Goal: Task Accomplishment & Management: Manage account settings

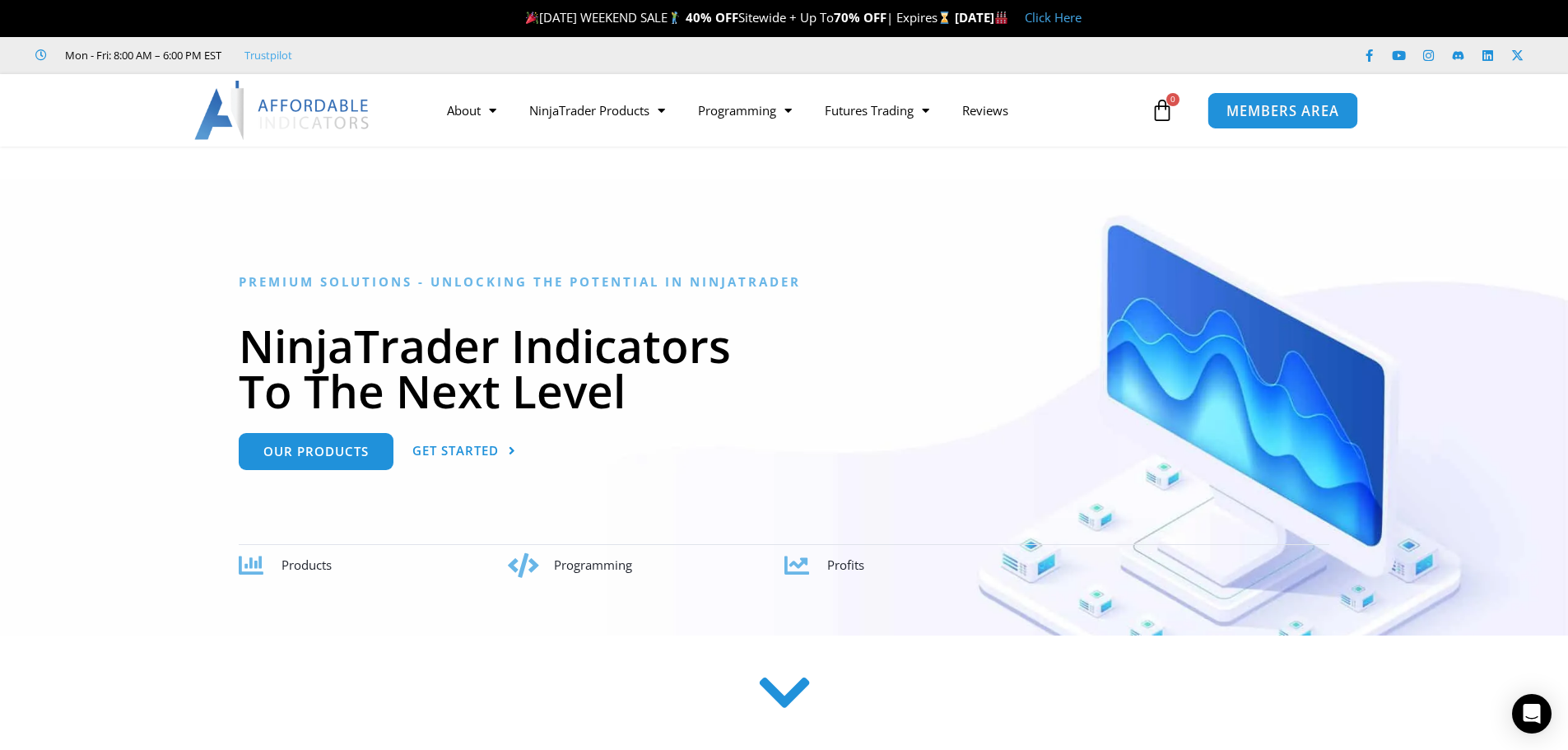
click at [1289, 118] on span "MEMBERS AREA" at bounding box center [1283, 111] width 113 height 14
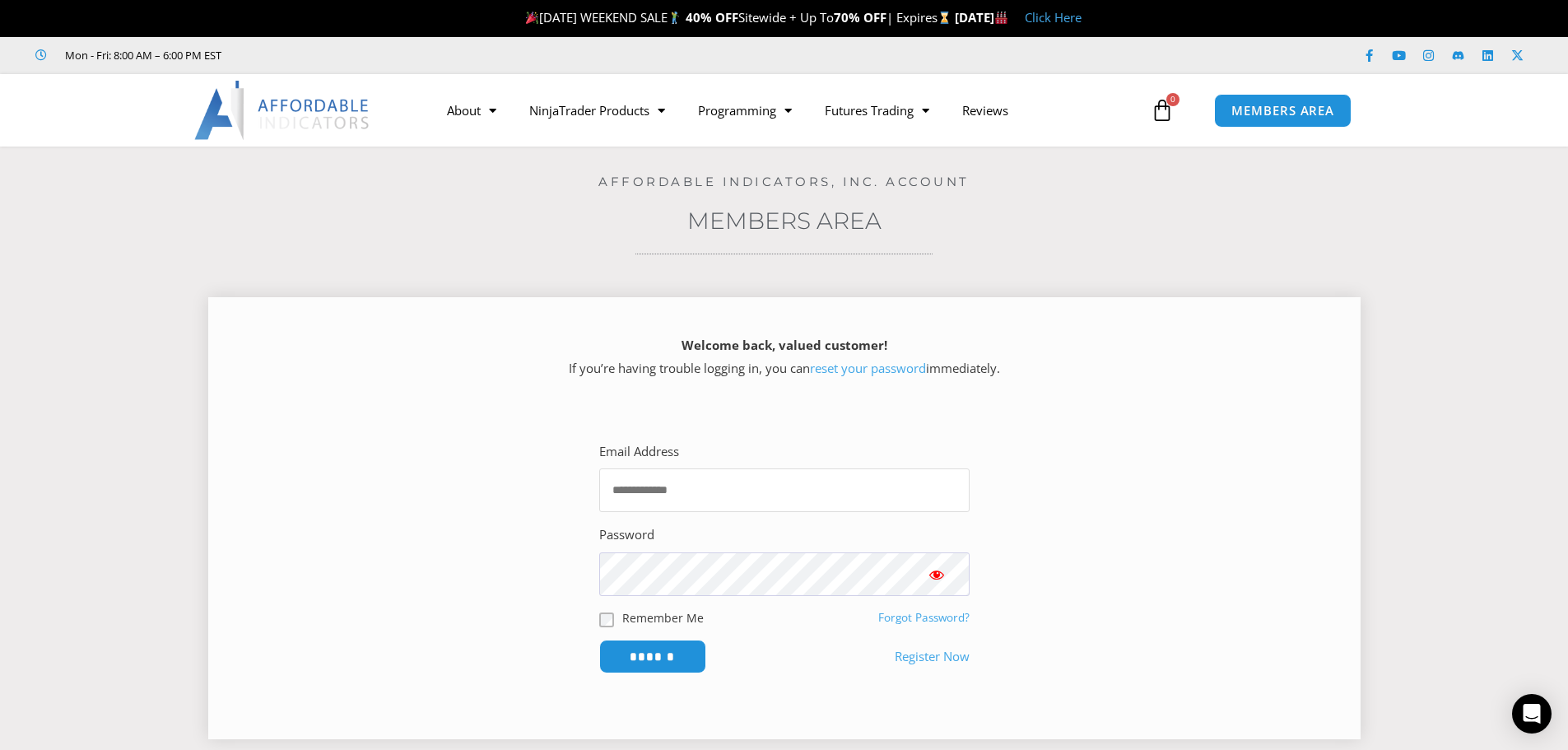
click at [679, 484] on input "Email Address" at bounding box center [784, 490] width 370 height 43
type input "**********"
click at [677, 662] on input "******" at bounding box center [651, 656] width 113 height 36
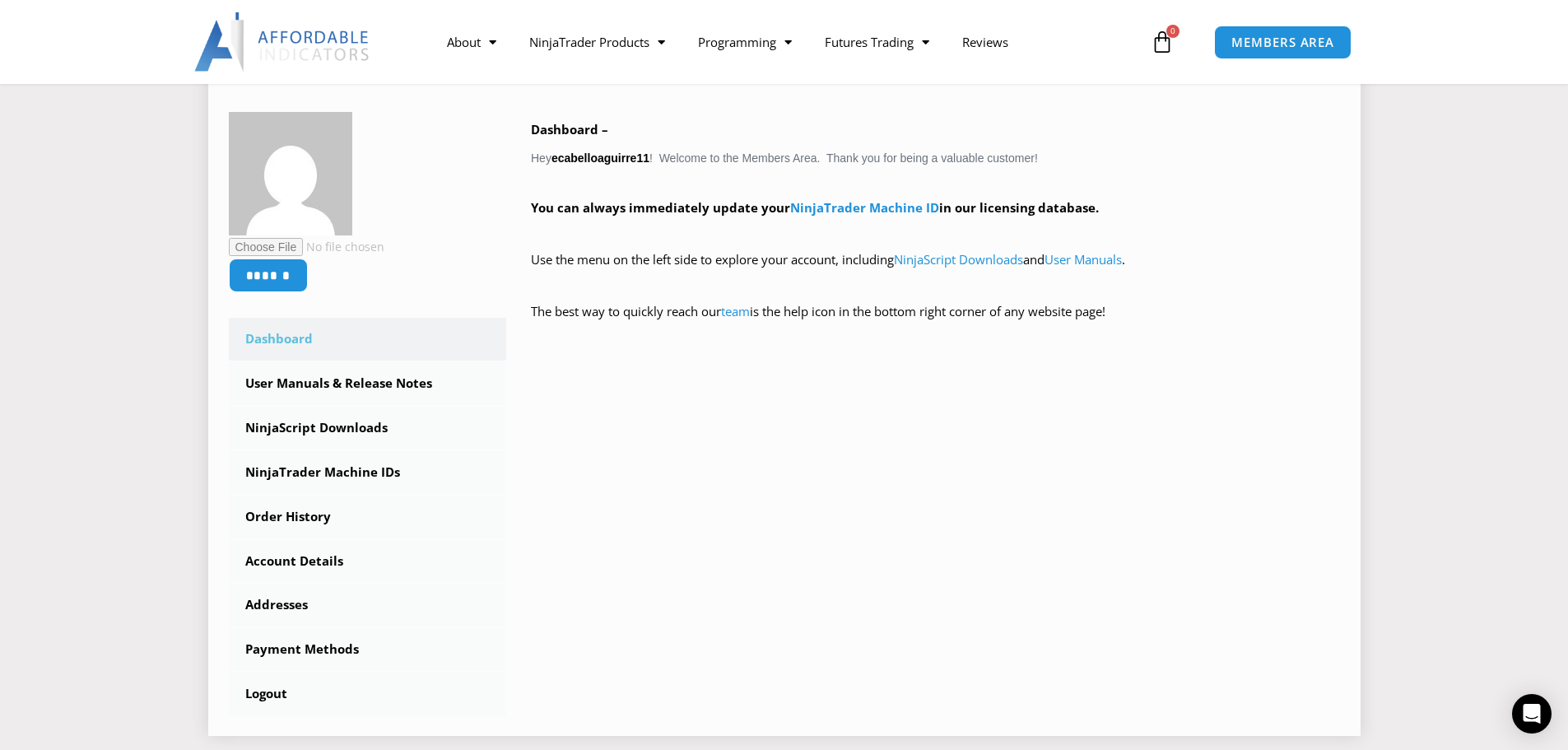
scroll to position [165, 0]
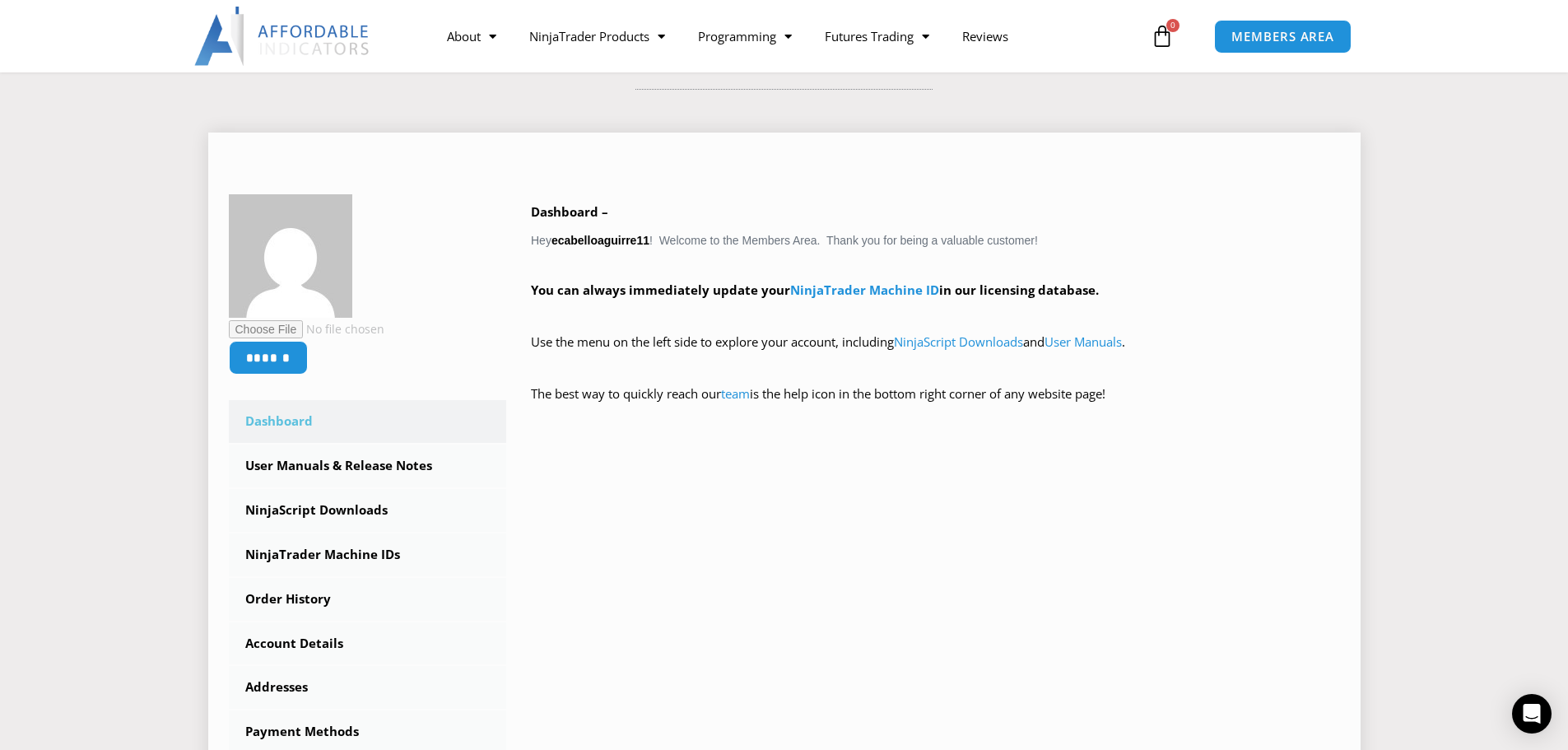
click at [284, 419] on link "Dashboard" at bounding box center [367, 421] width 279 height 42
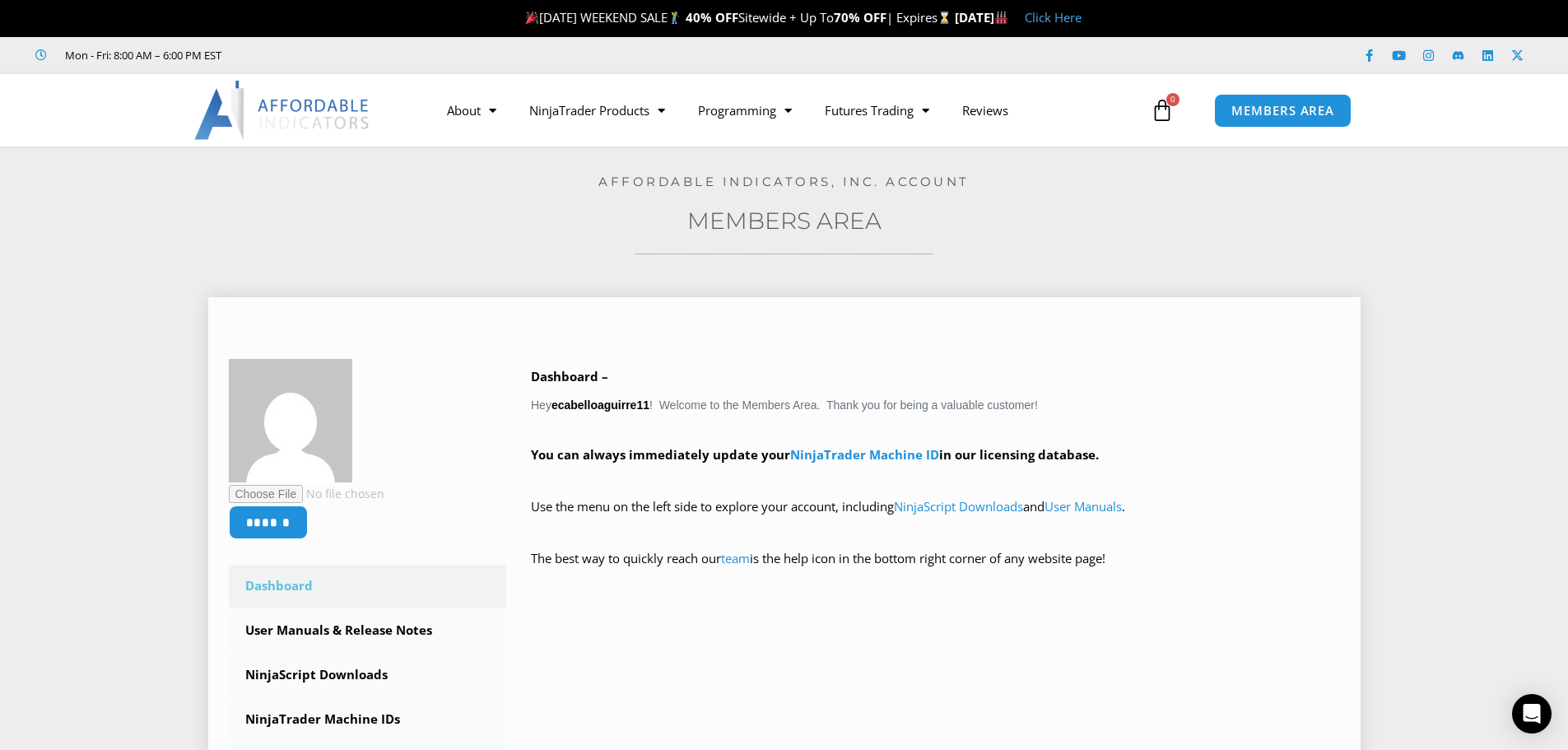
scroll to position [82, 0]
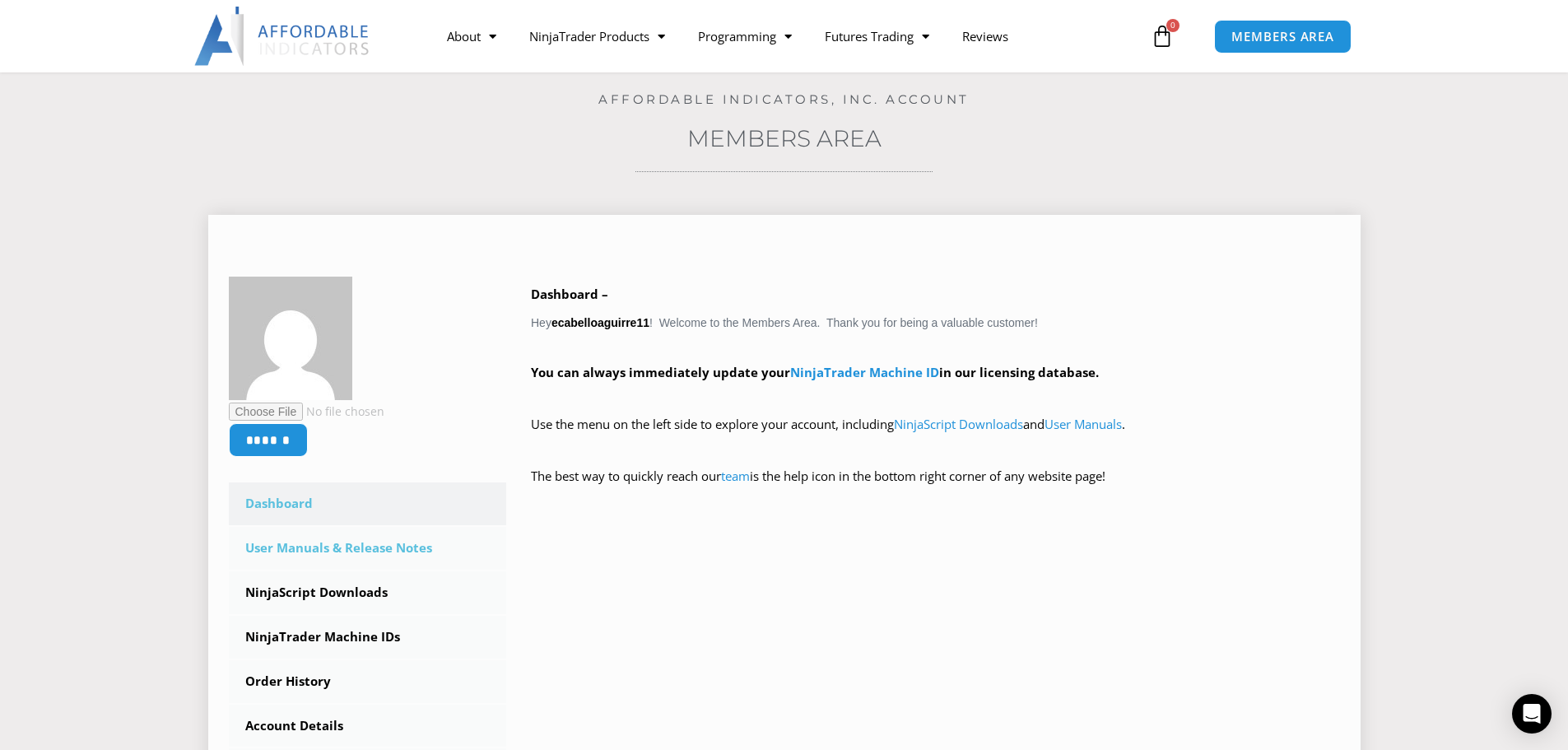
click at [396, 545] on link "User Manuals & Release Notes" at bounding box center [367, 549] width 279 height 42
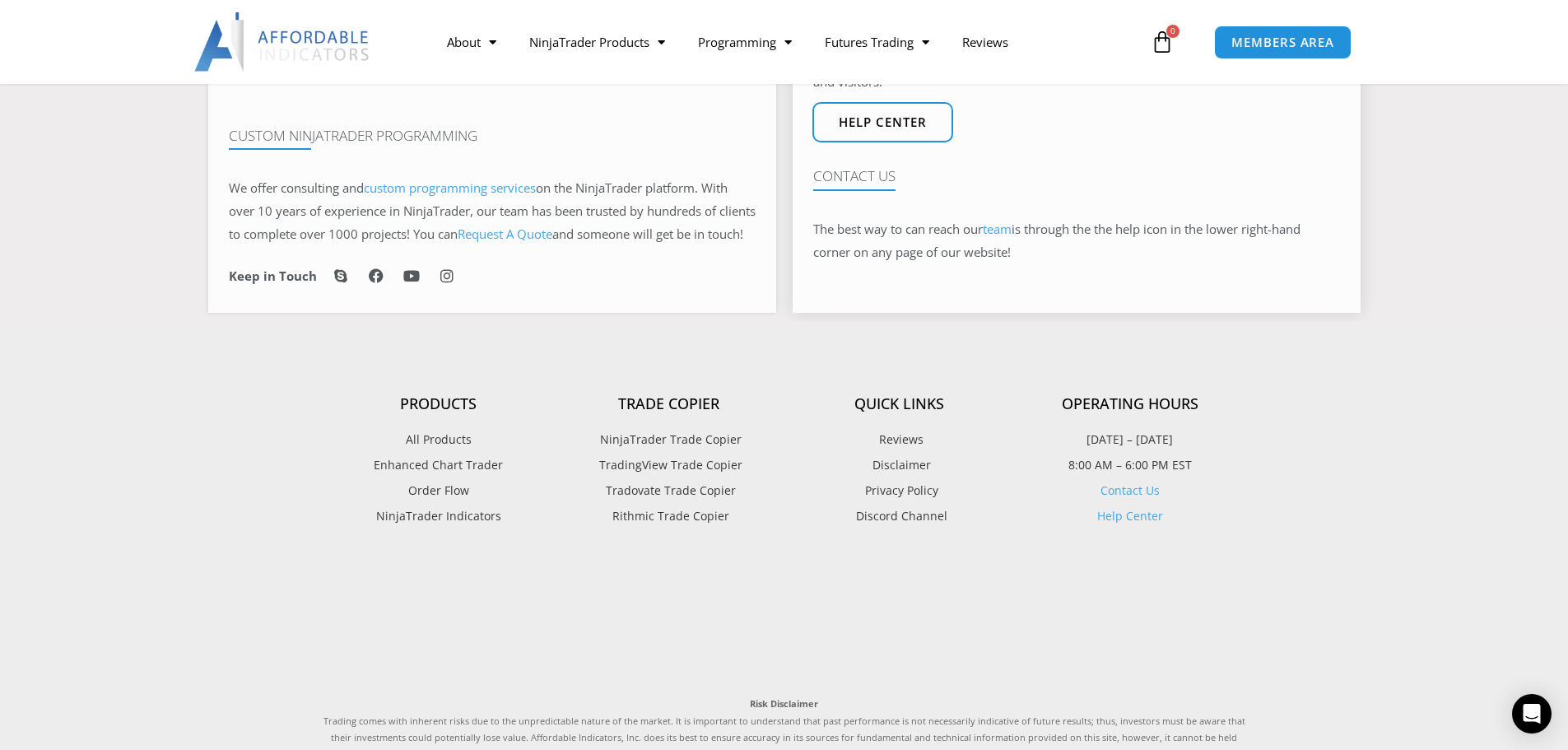
scroll to position [1153, 0]
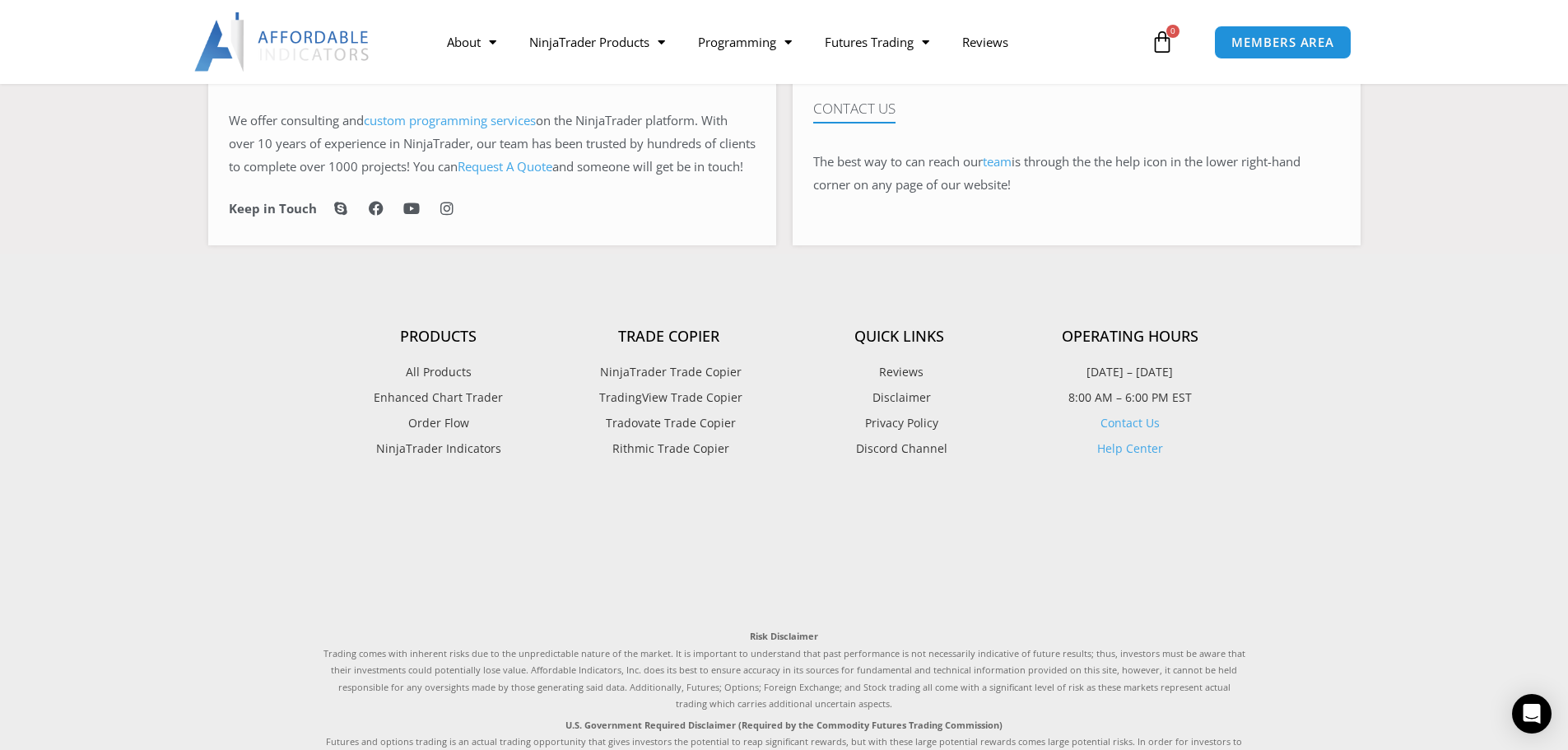
drag, startPoint x: 989, startPoint y: 513, endPoint x: 829, endPoint y: 445, distance: 173.9
click at [829, 434] on link "Privacy Policy" at bounding box center [899, 423] width 230 height 21
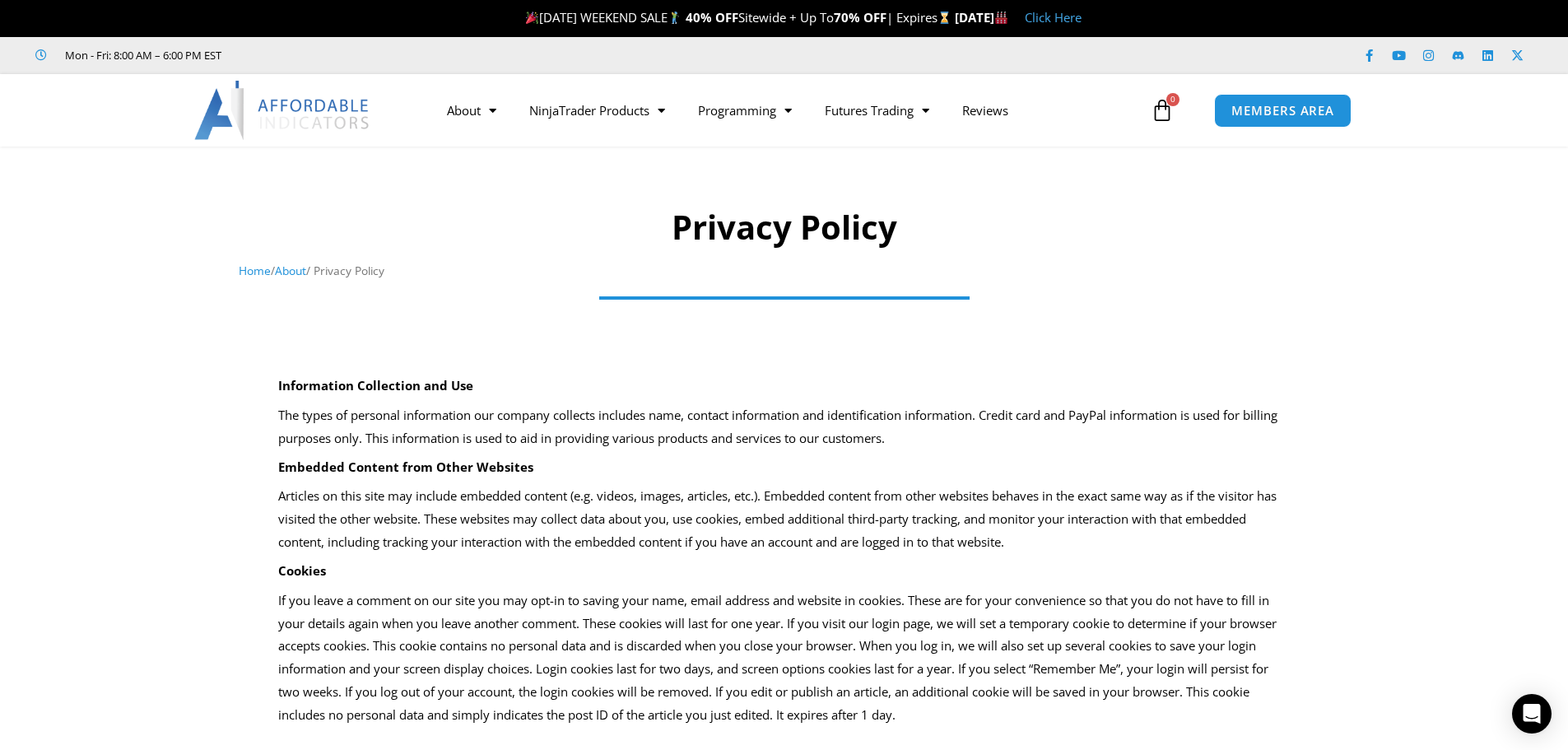
click at [177, 269] on div at bounding box center [784, 224] width 1568 height 138
click at [331, 126] on img at bounding box center [283, 110] width 177 height 59
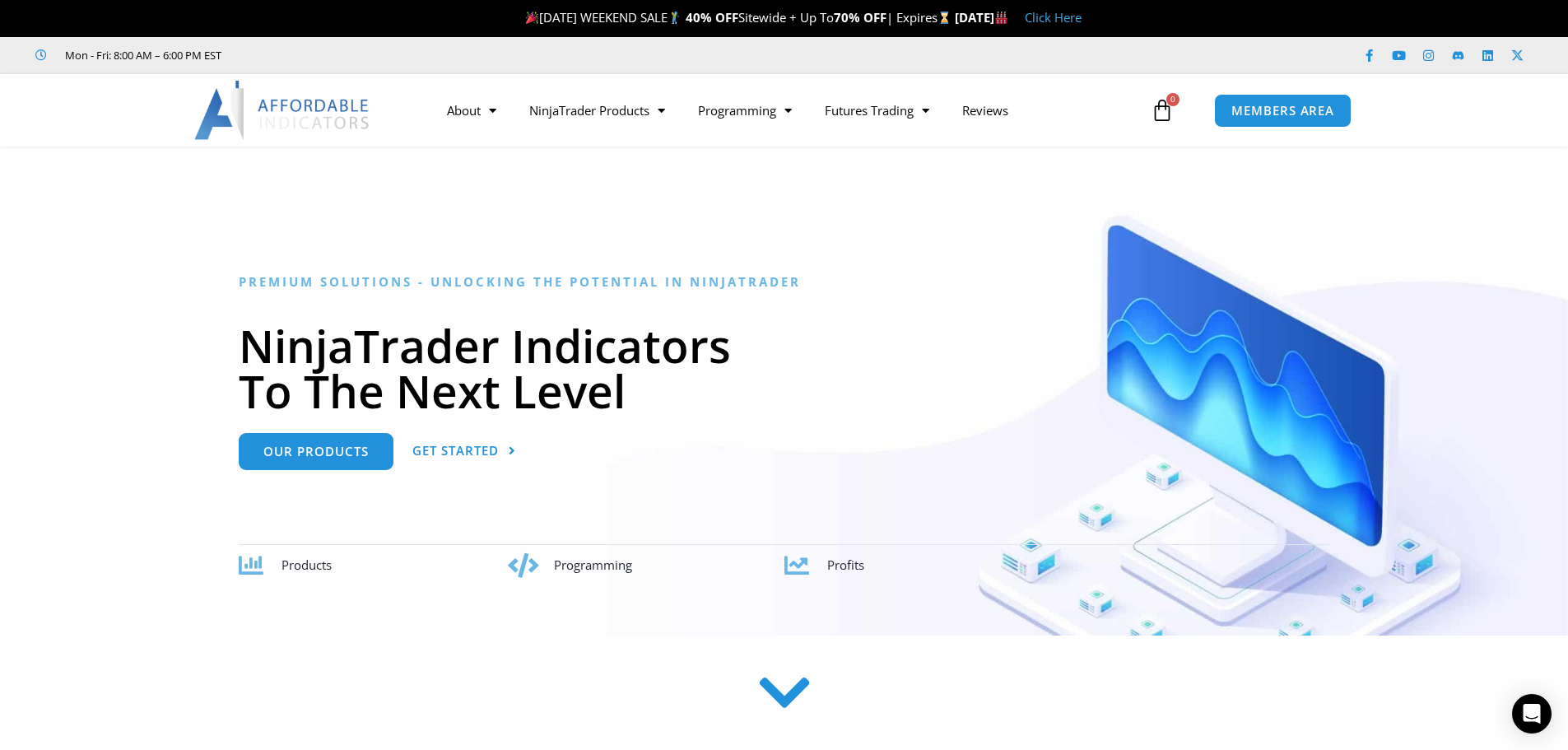
scroll to position [82, 0]
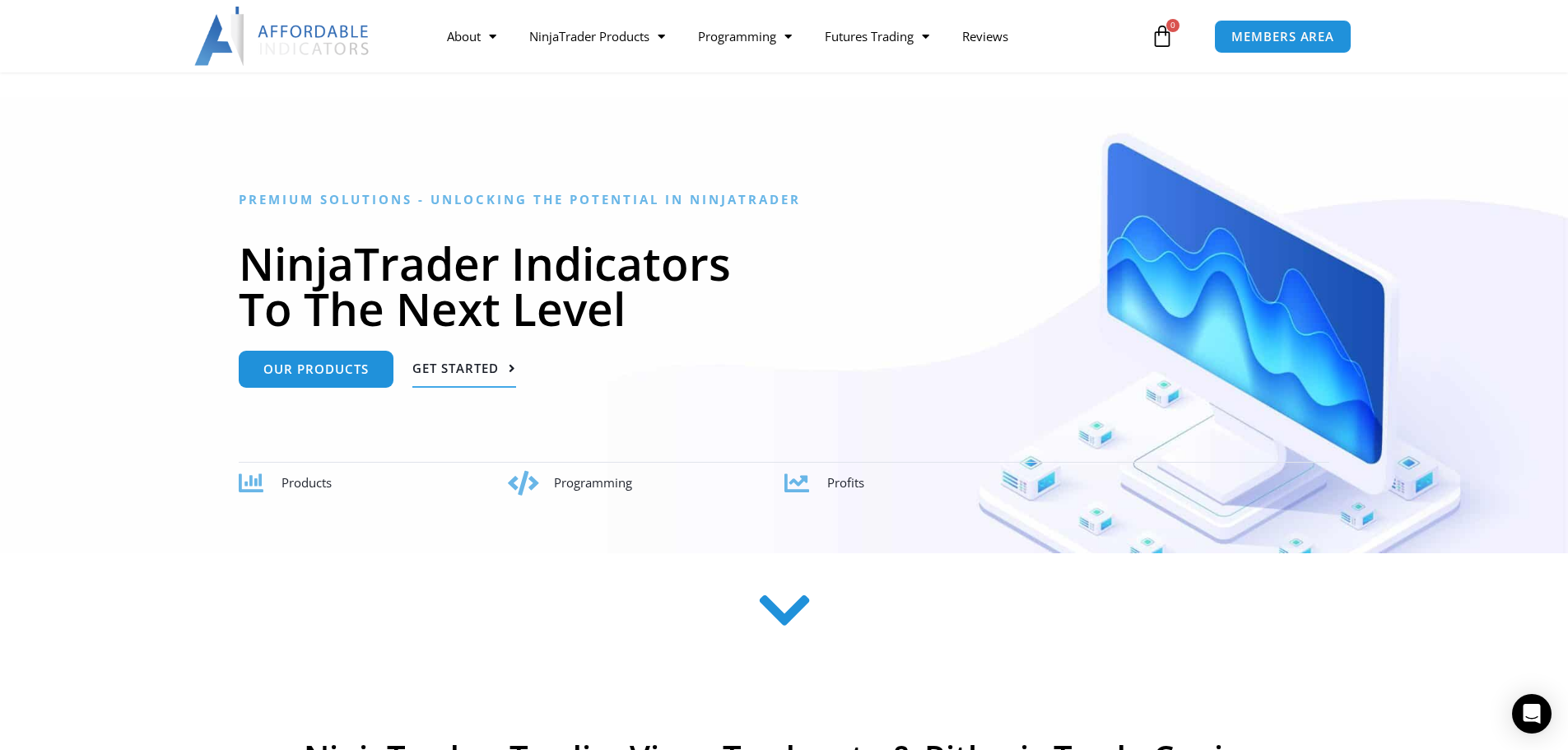
click at [476, 374] on span "Get Started" at bounding box center [456, 368] width 87 height 13
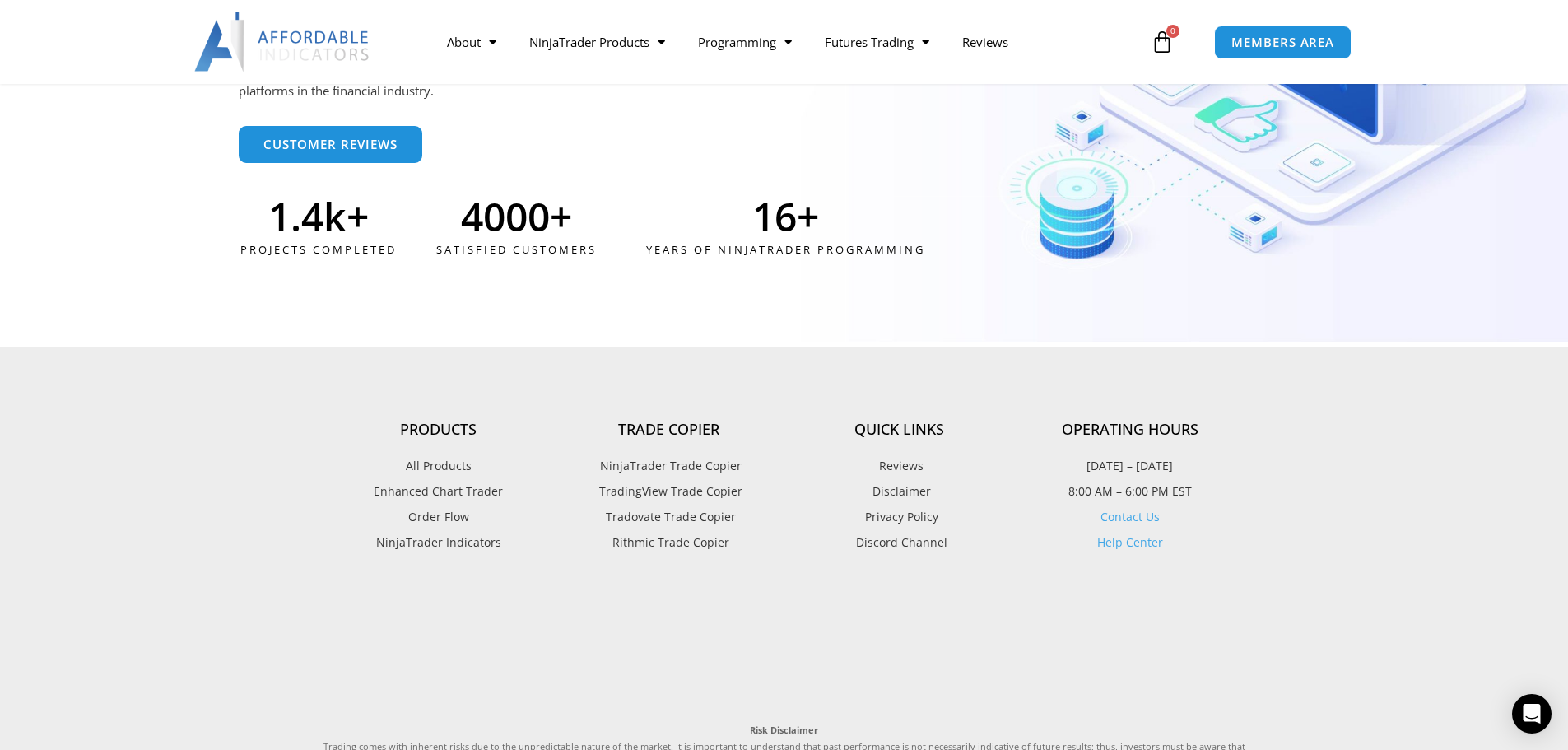
scroll to position [4204, 0]
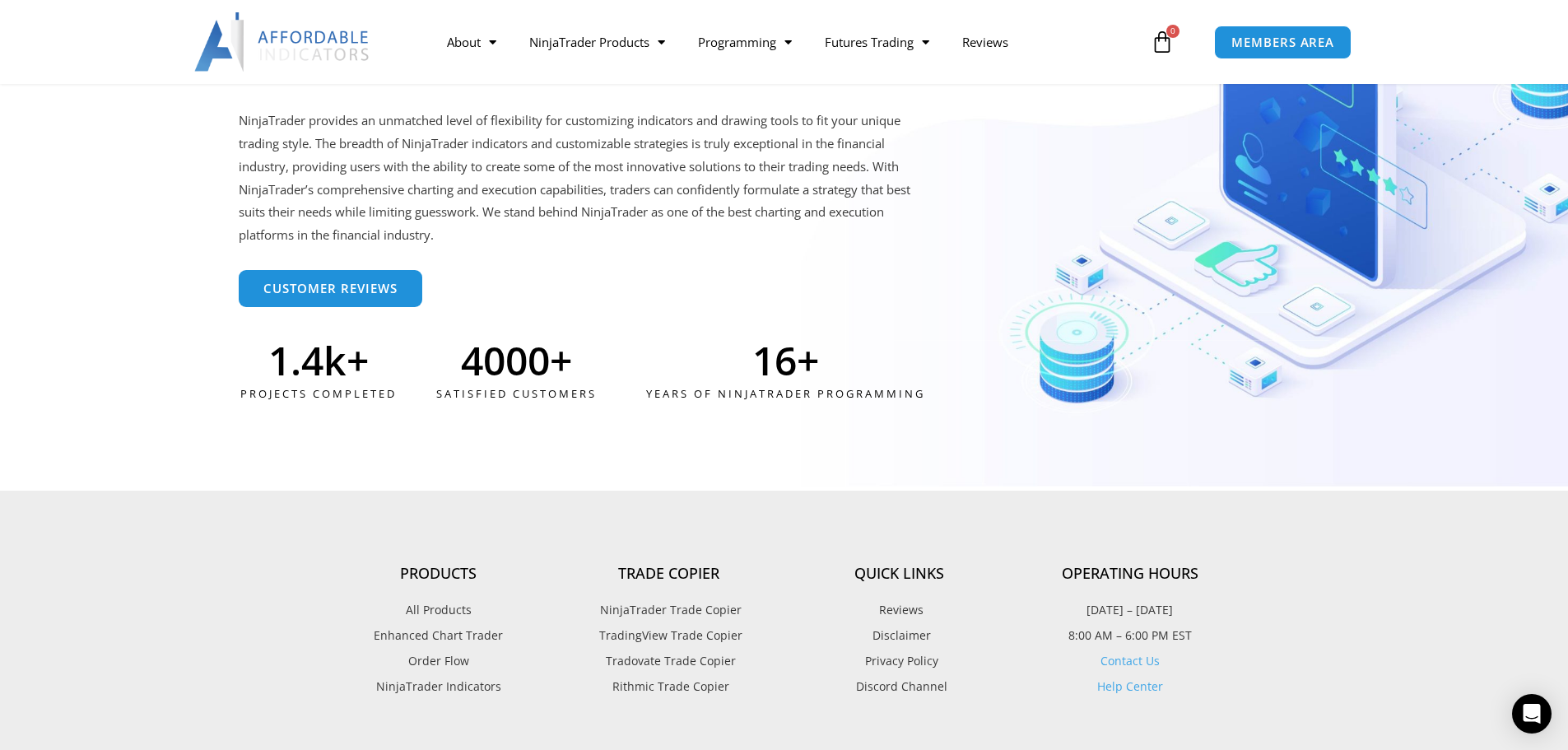
click at [710, 638] on span "TradingView Trade Copier" at bounding box center [668, 635] width 147 height 21
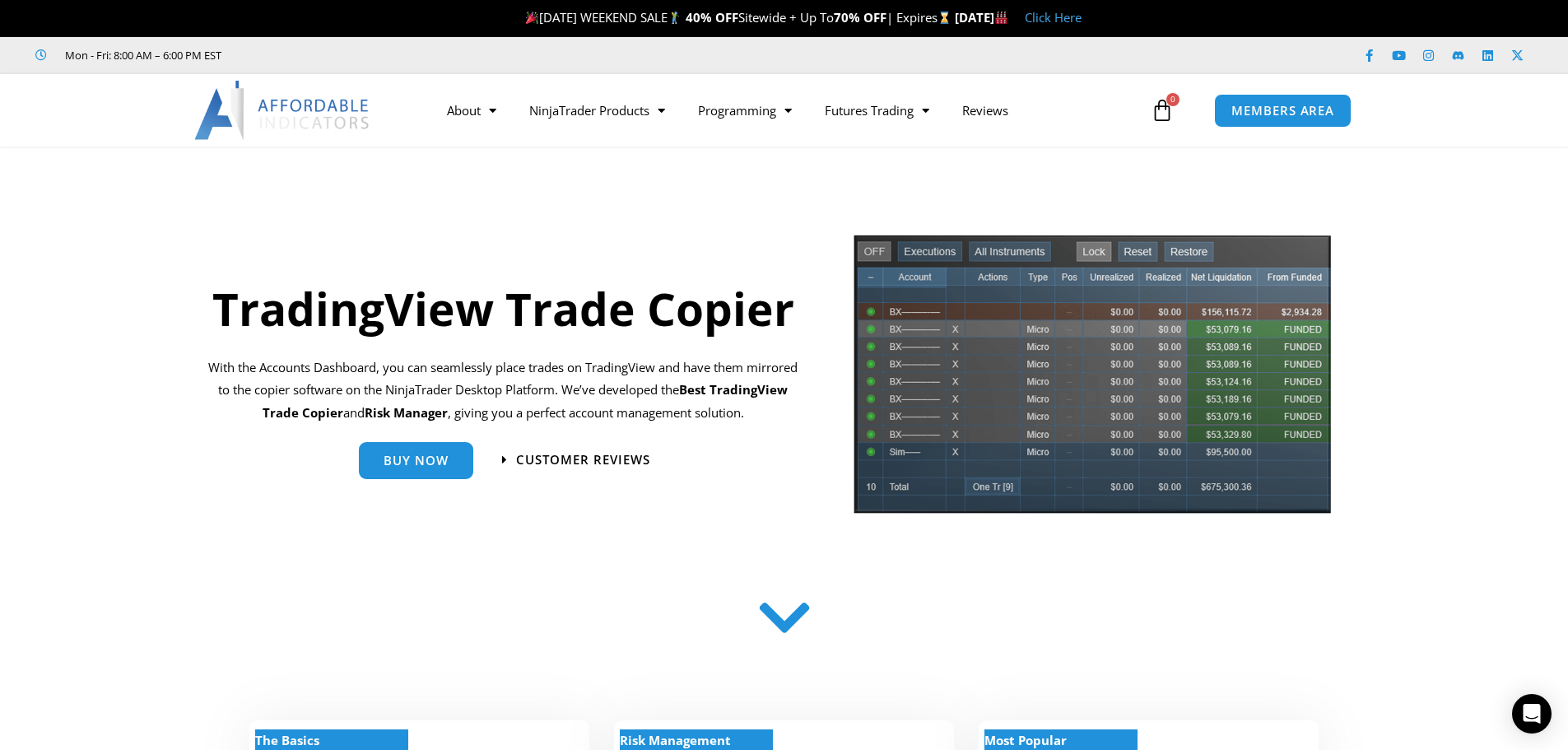
click at [1170, 104] on span "0" at bounding box center [1173, 100] width 13 height 13
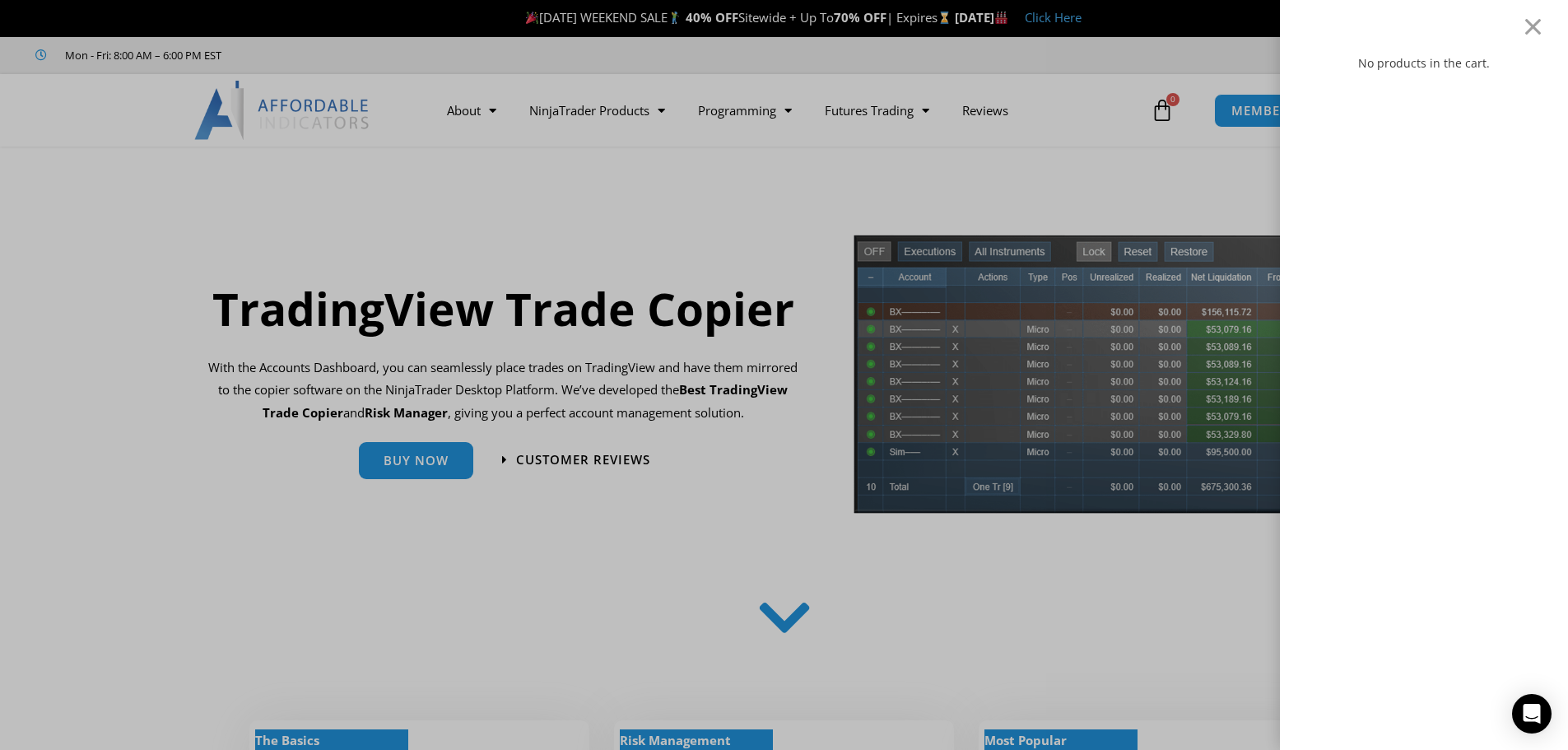
click at [1172, 109] on div "No products in the cart." at bounding box center [784, 375] width 1568 height 750
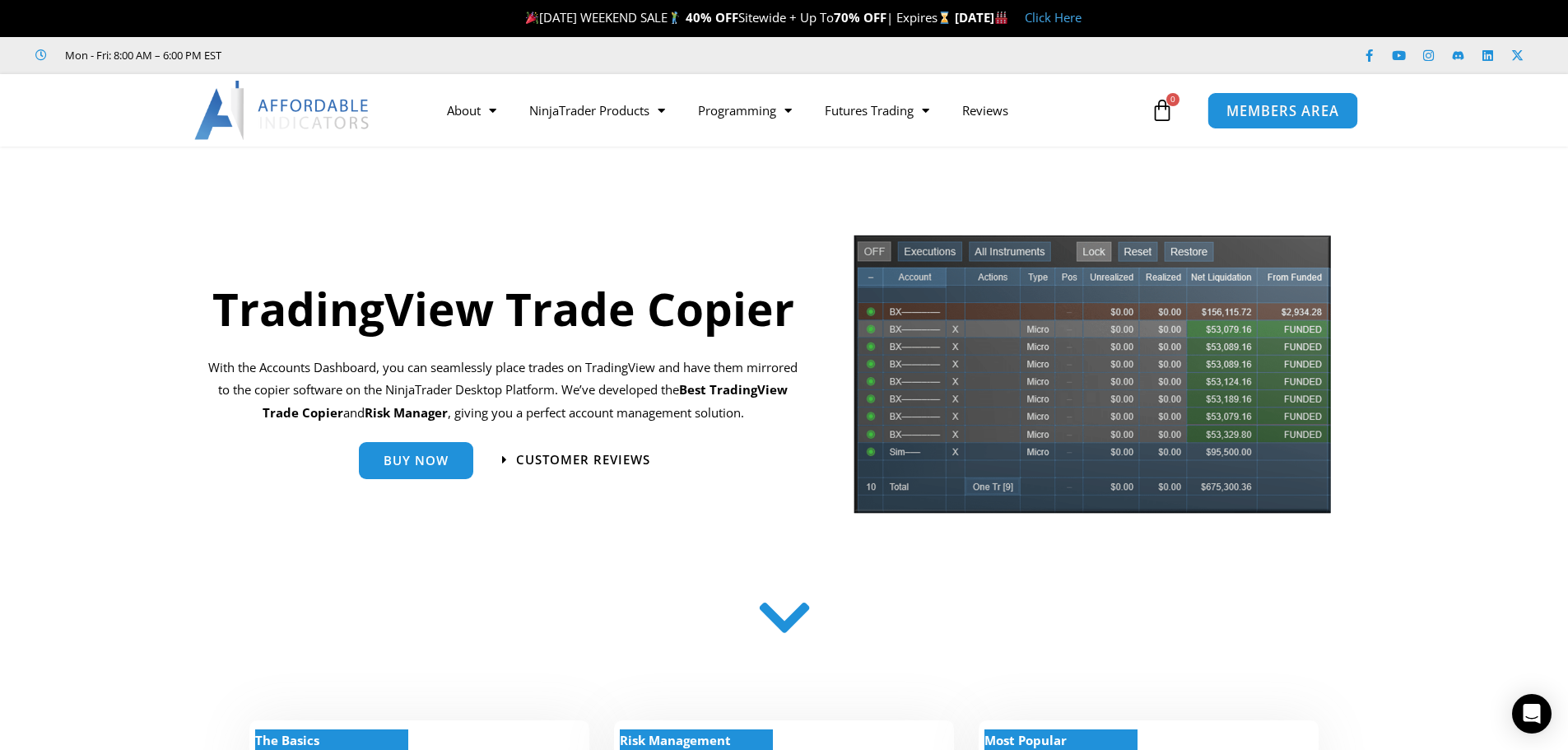
click at [1305, 116] on span "MEMBERS AREA" at bounding box center [1283, 111] width 113 height 14
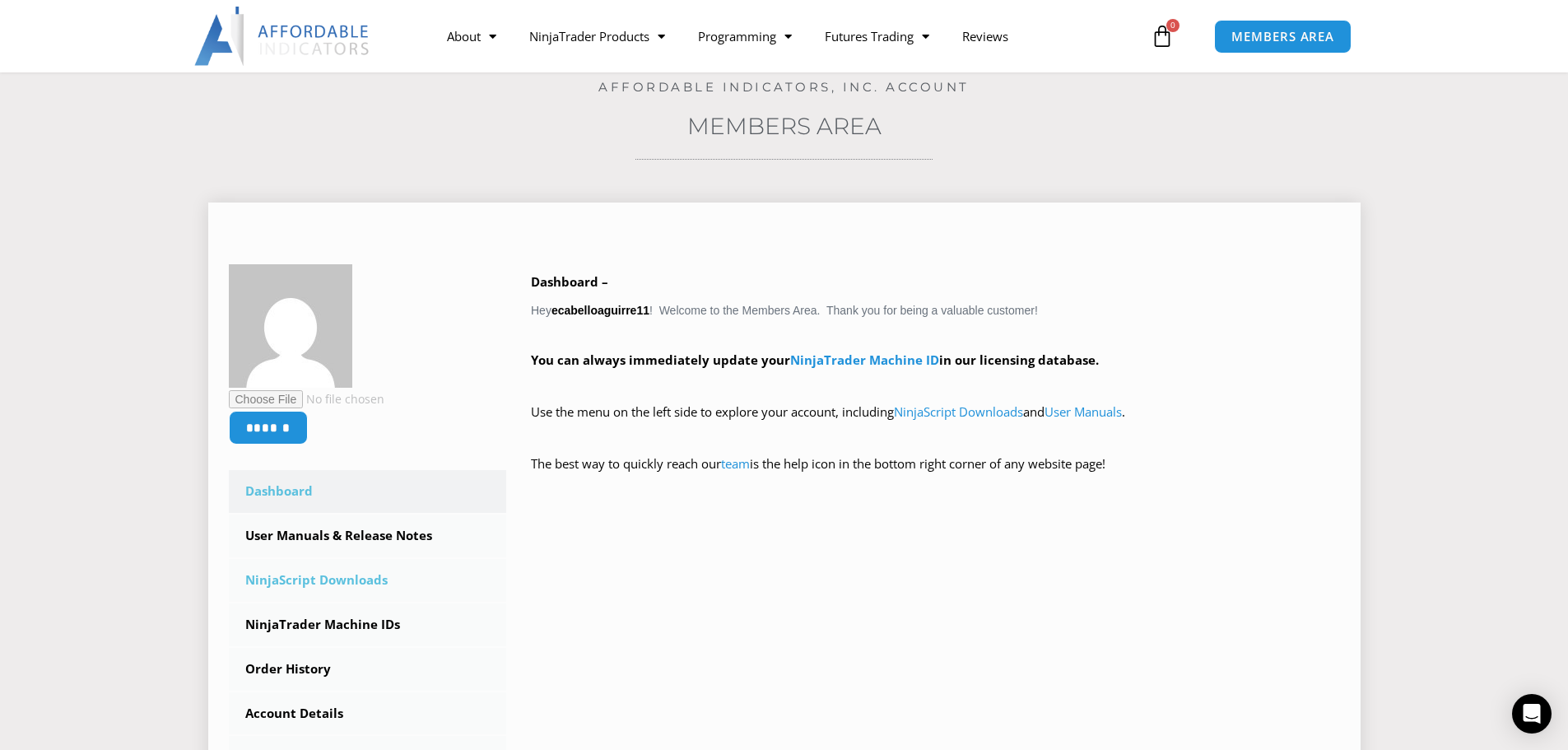
scroll to position [82, 0]
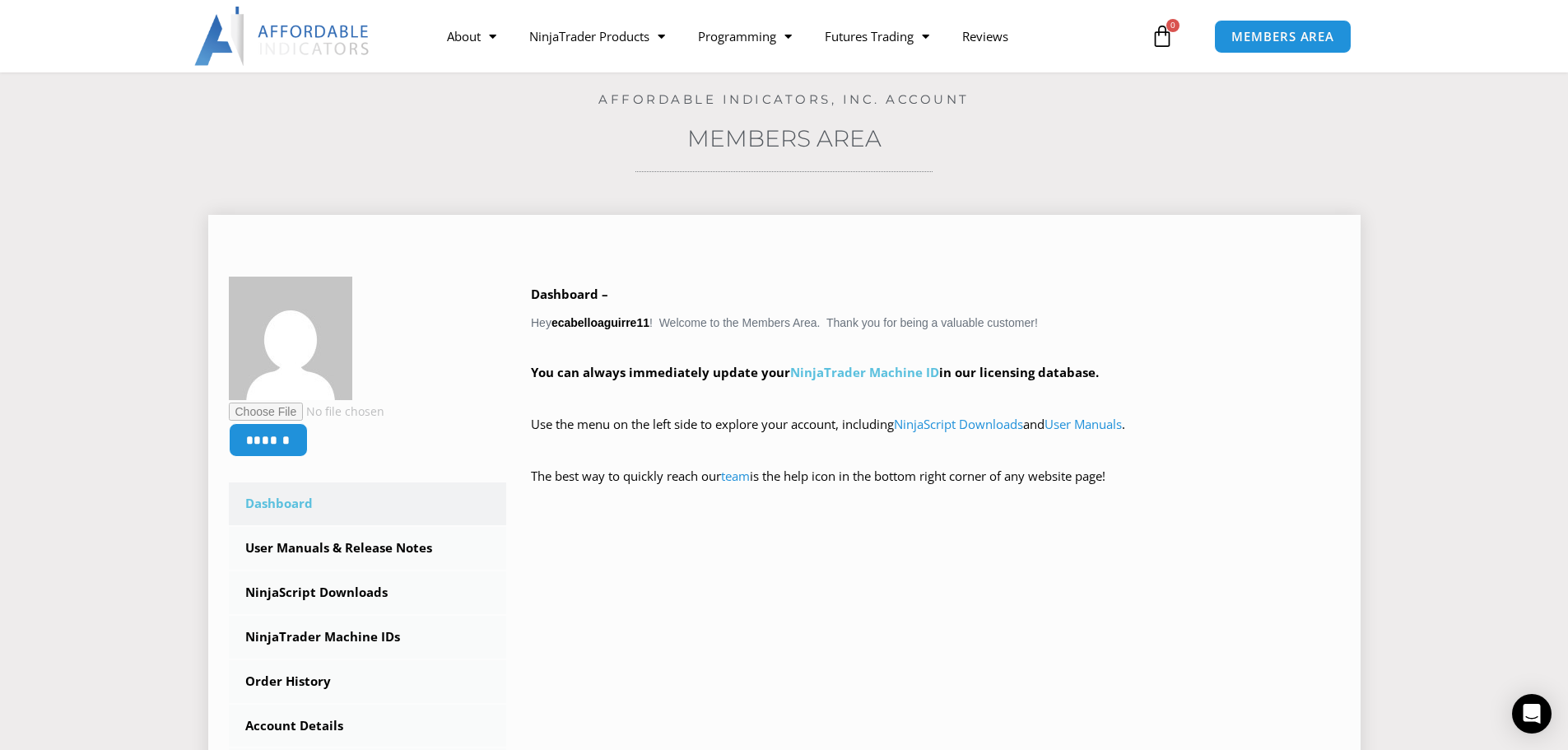
click at [831, 375] on link "NinjaTrader Machine ID" at bounding box center [864, 371] width 149 height 16
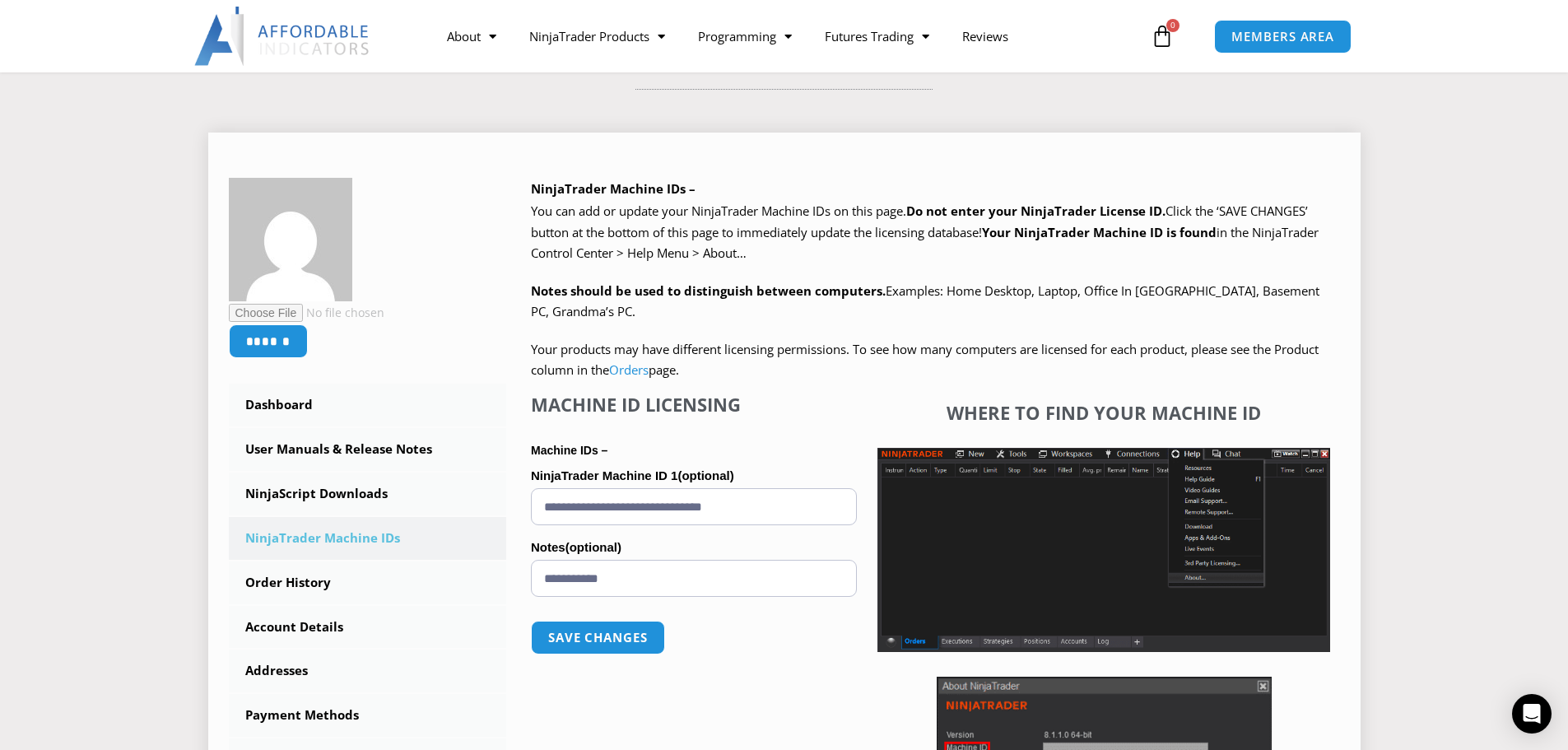
scroll to position [247, 0]
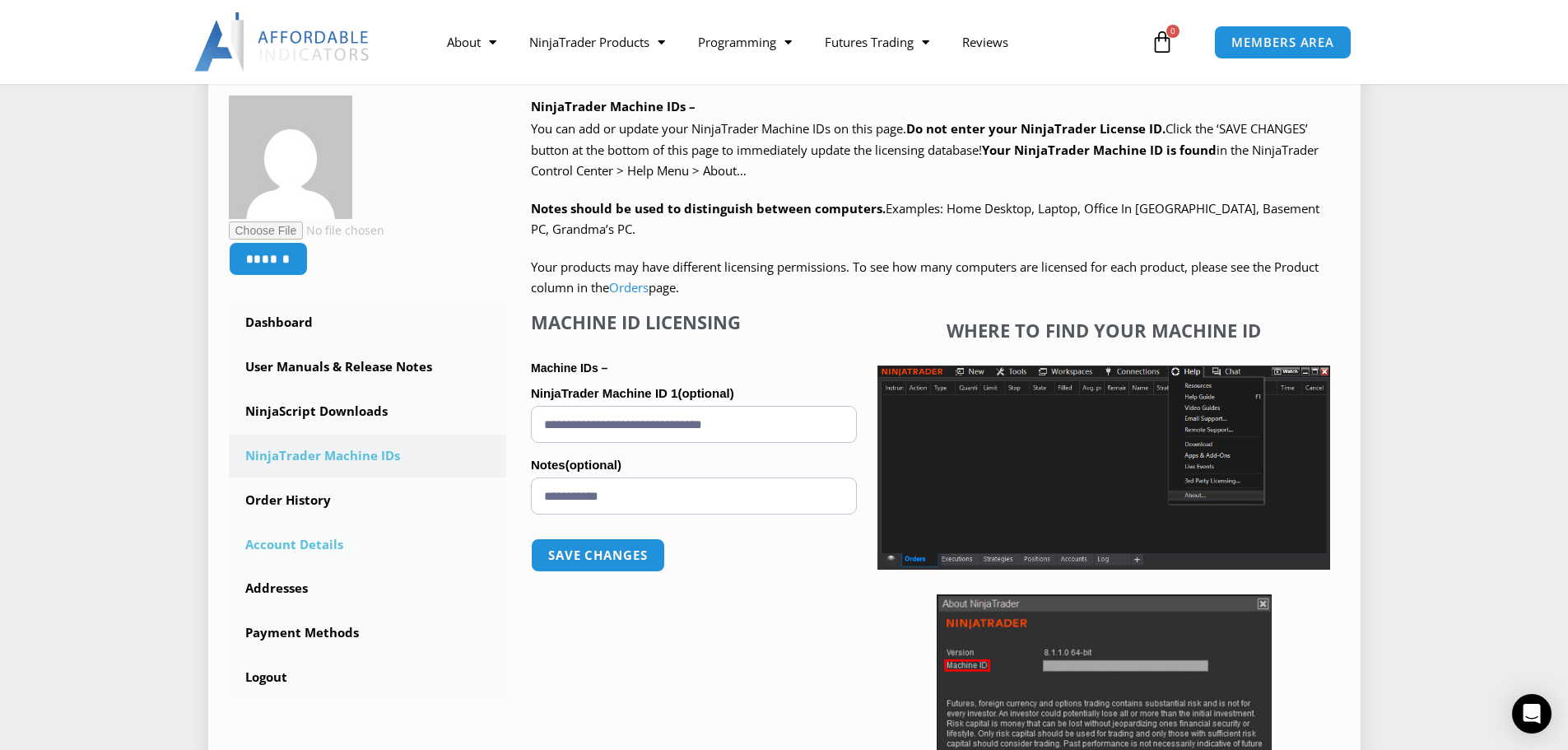
click at [323, 545] on link "Account Details" at bounding box center [367, 545] width 279 height 42
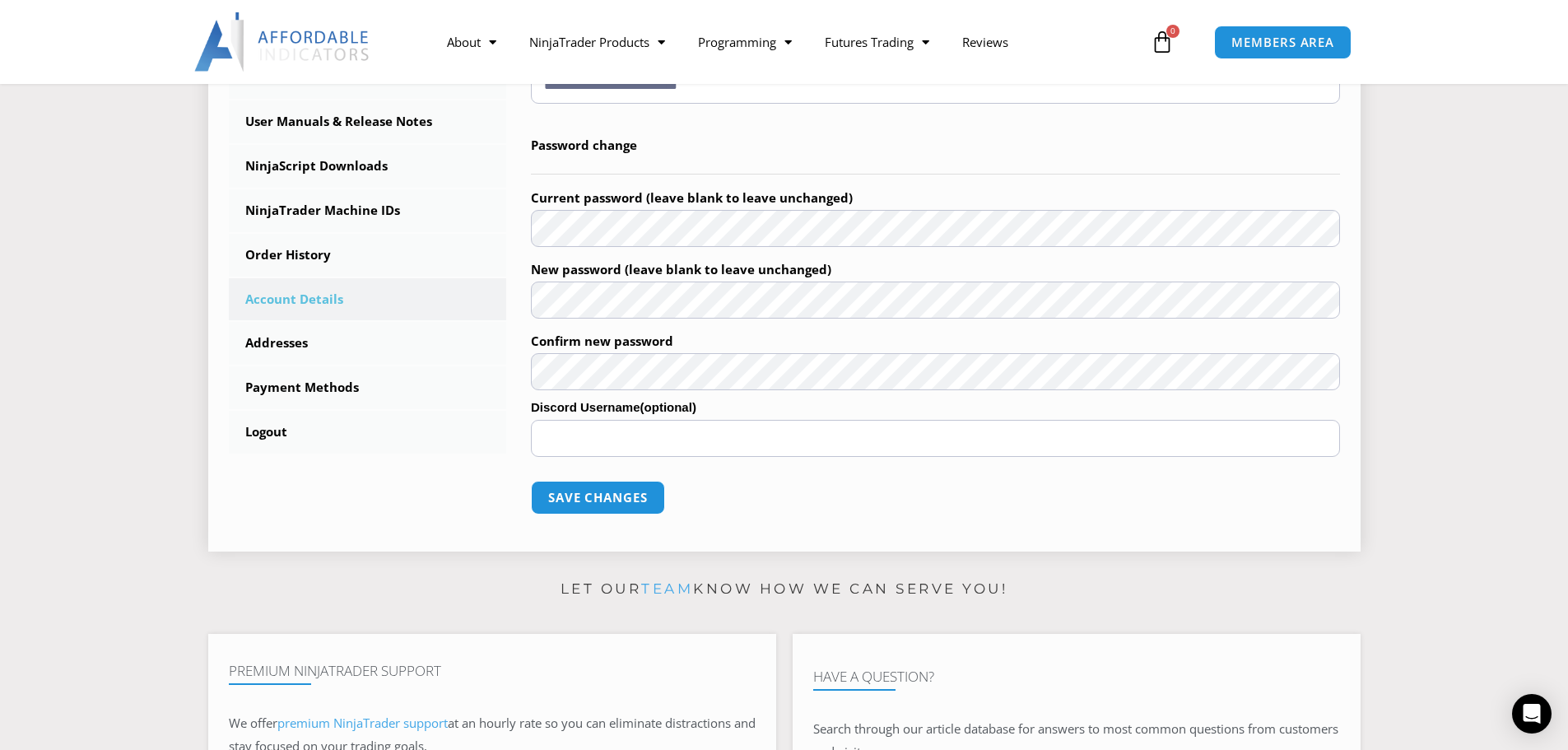
scroll to position [494, 0]
